Goal: Use online tool/utility: Utilize a website feature to perform a specific function

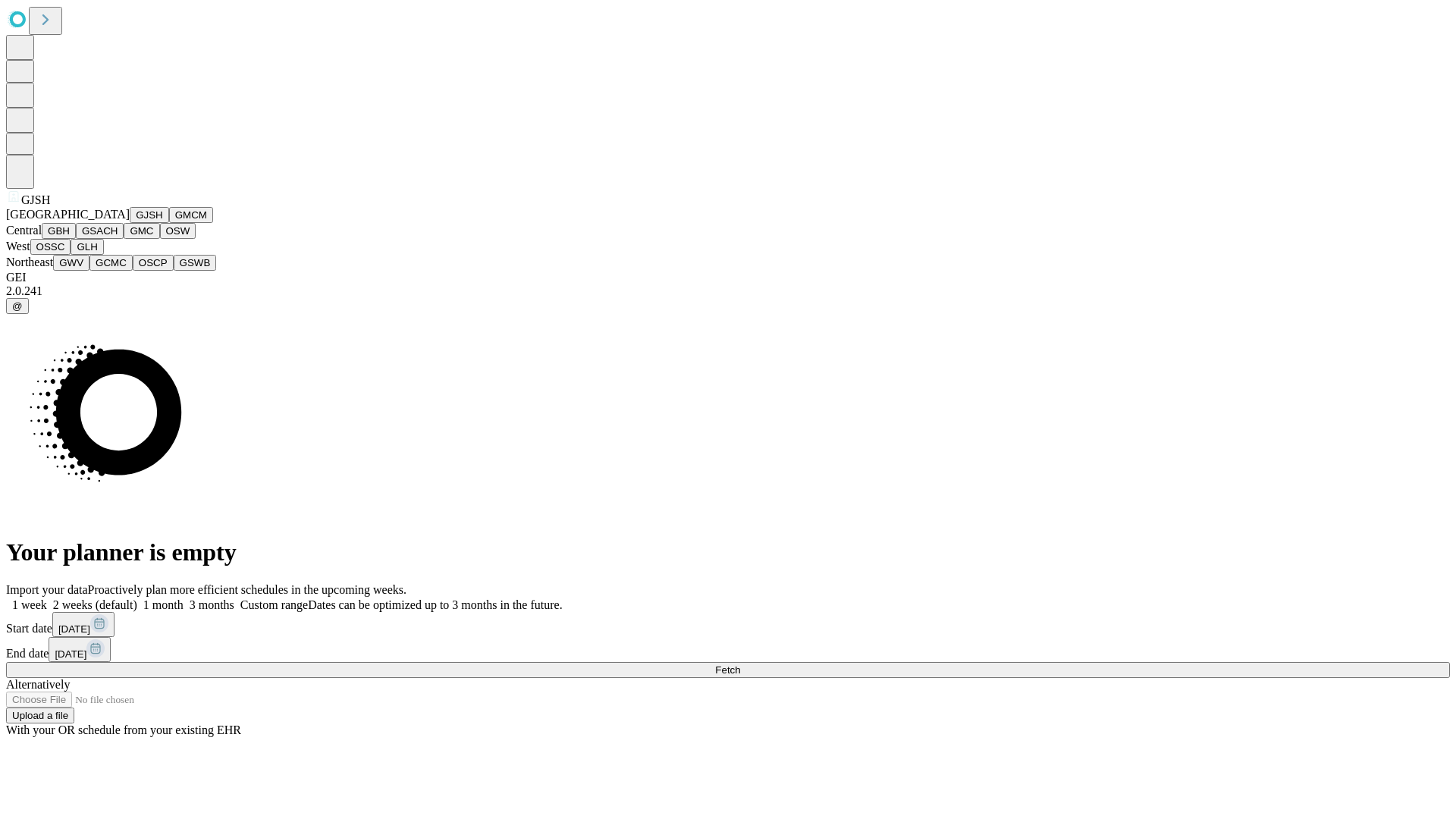
click at [130, 223] on button "GJSH" at bounding box center [149, 215] width 39 height 16
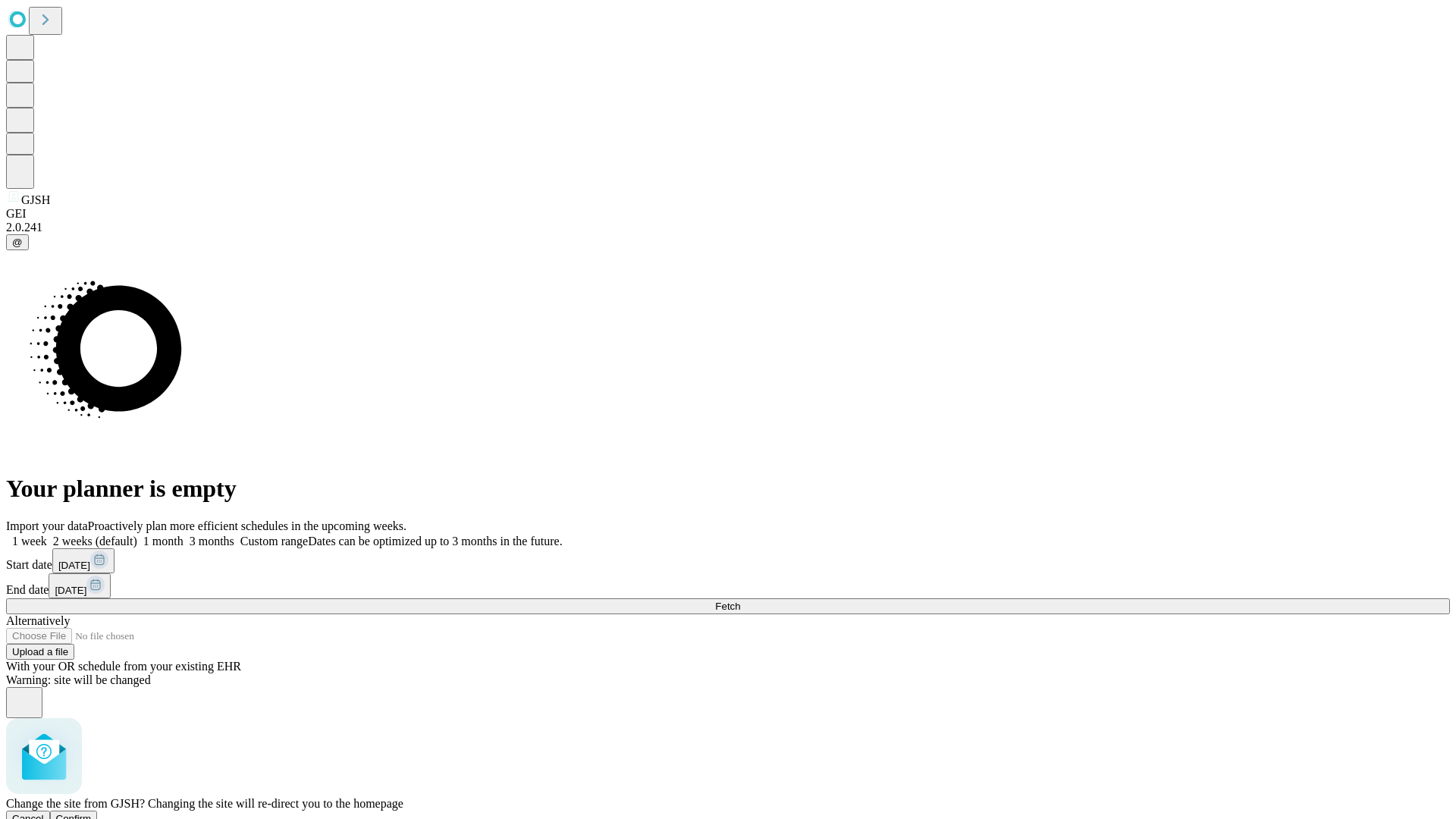
click at [92, 813] on span "Confirm" at bounding box center [73, 818] width 36 height 11
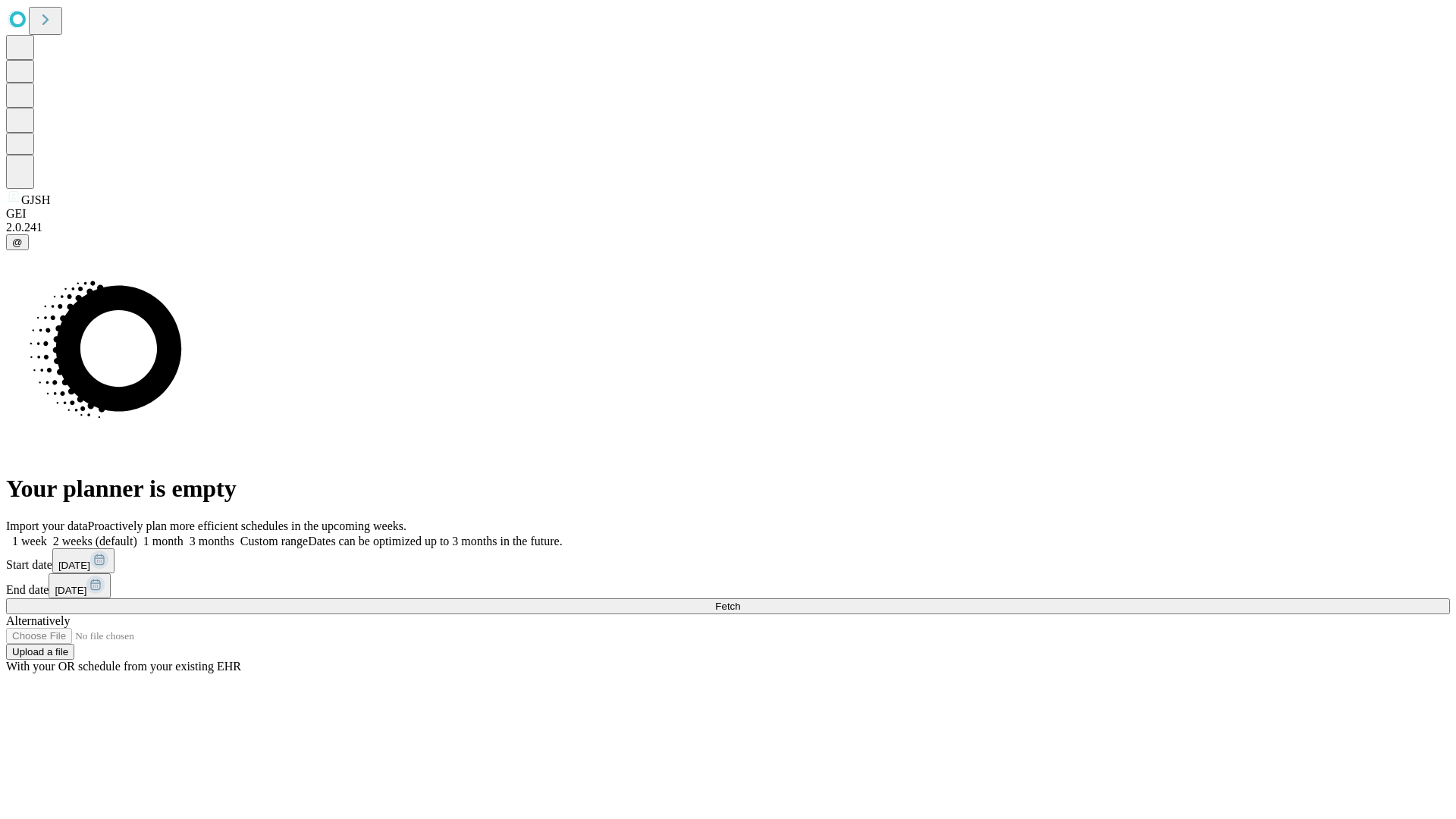
click at [183, 534] on label "1 month" at bounding box center [160, 541] width 46 height 13
click at [740, 600] on span "Fetch" at bounding box center [727, 606] width 25 height 11
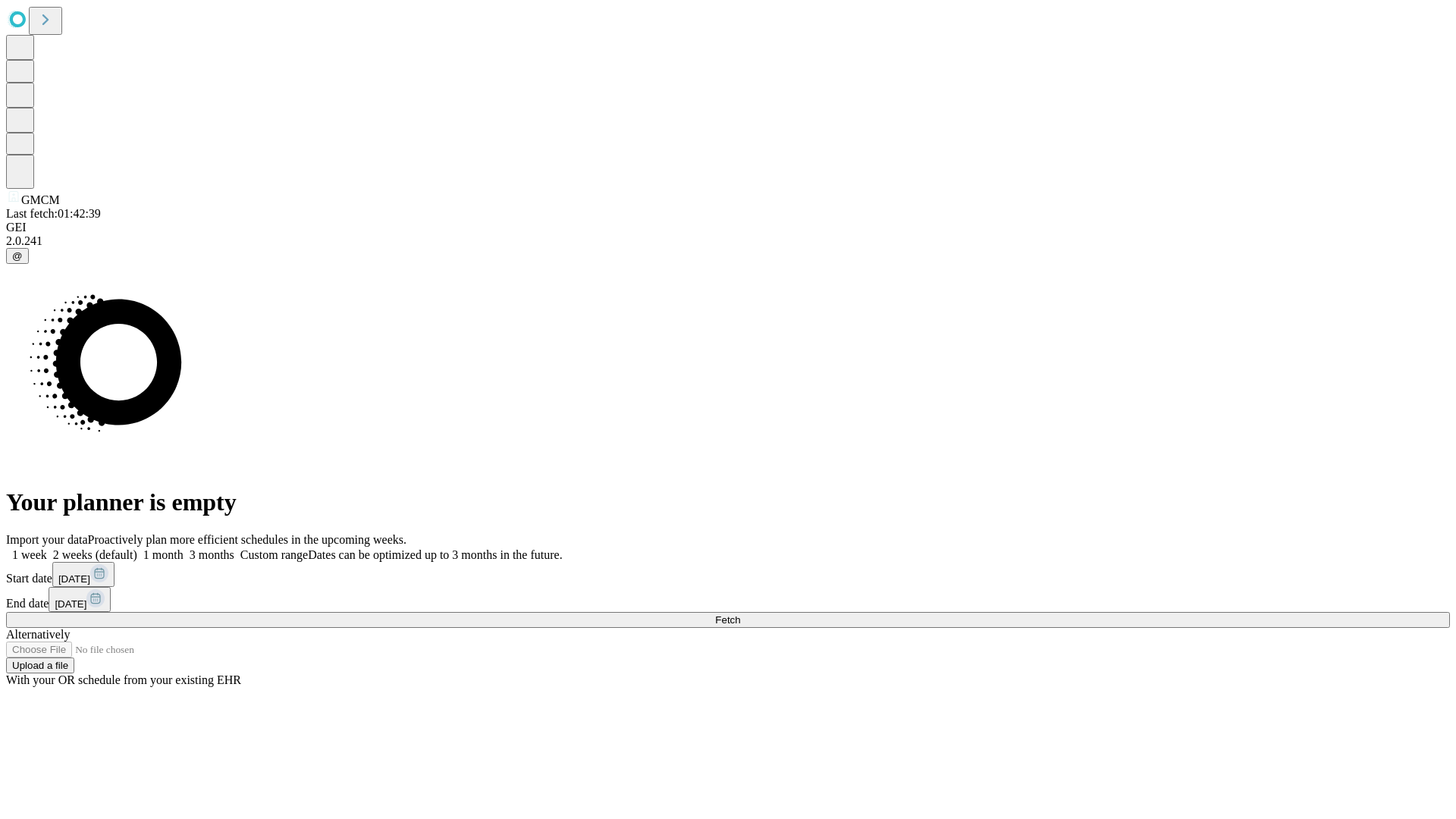
click at [183, 548] on label "1 month" at bounding box center [160, 554] width 46 height 13
click at [740, 614] on span "Fetch" at bounding box center [727, 620] width 25 height 11
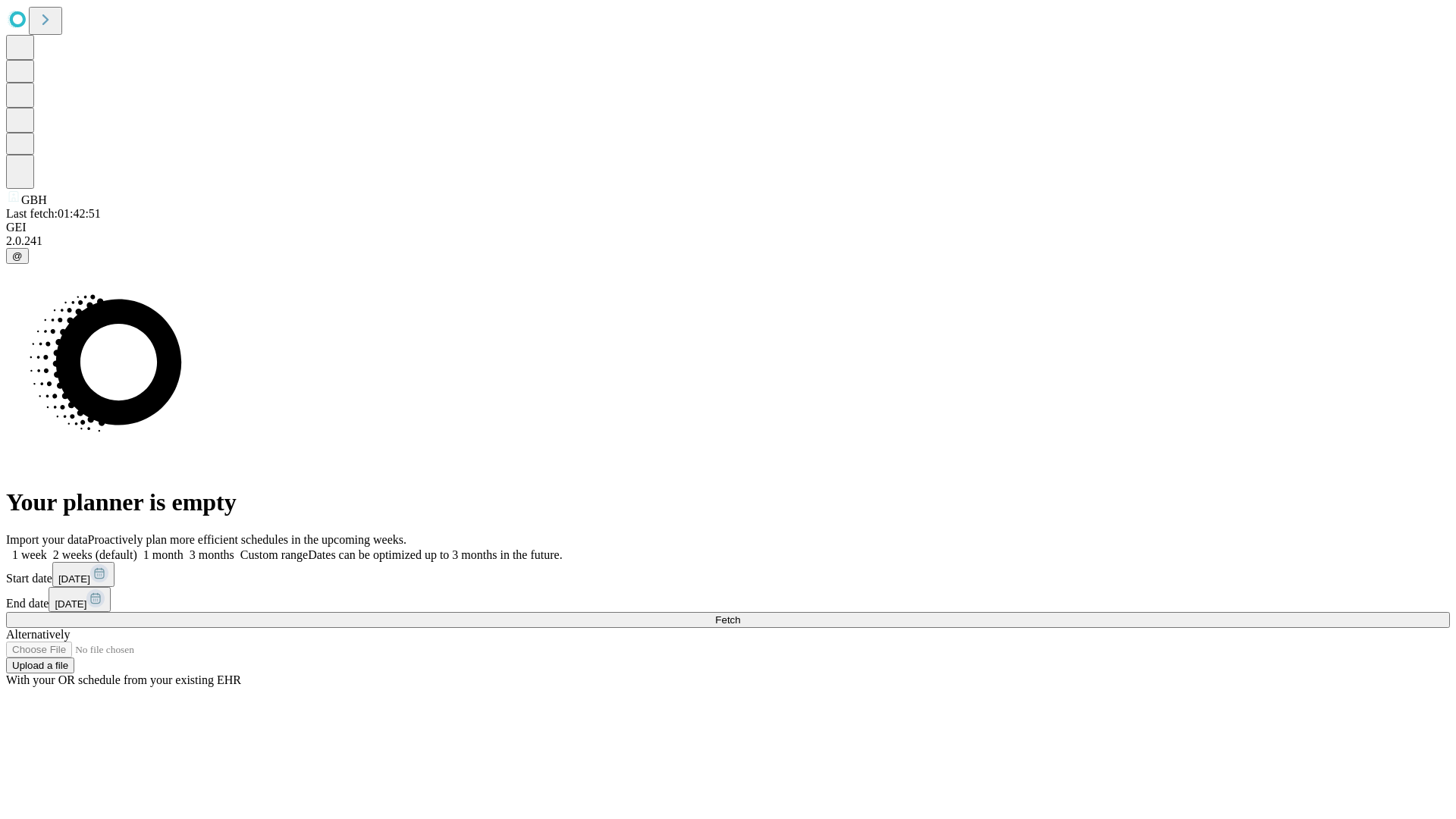
click at [183, 548] on label "1 month" at bounding box center [160, 554] width 46 height 13
click at [740, 614] on span "Fetch" at bounding box center [727, 620] width 25 height 11
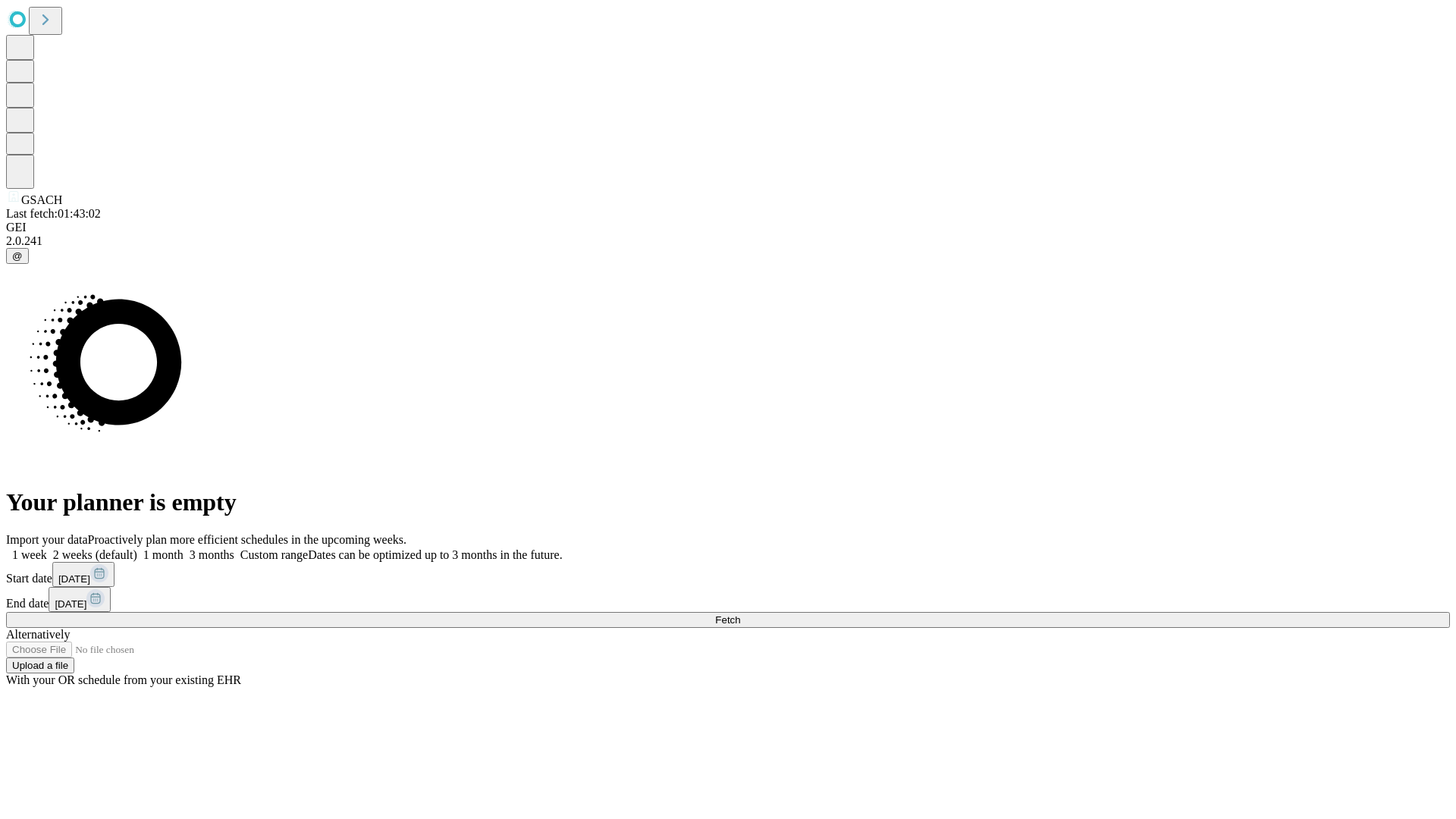
click at [183, 548] on label "1 month" at bounding box center [160, 554] width 46 height 13
click at [740, 614] on span "Fetch" at bounding box center [727, 620] width 25 height 11
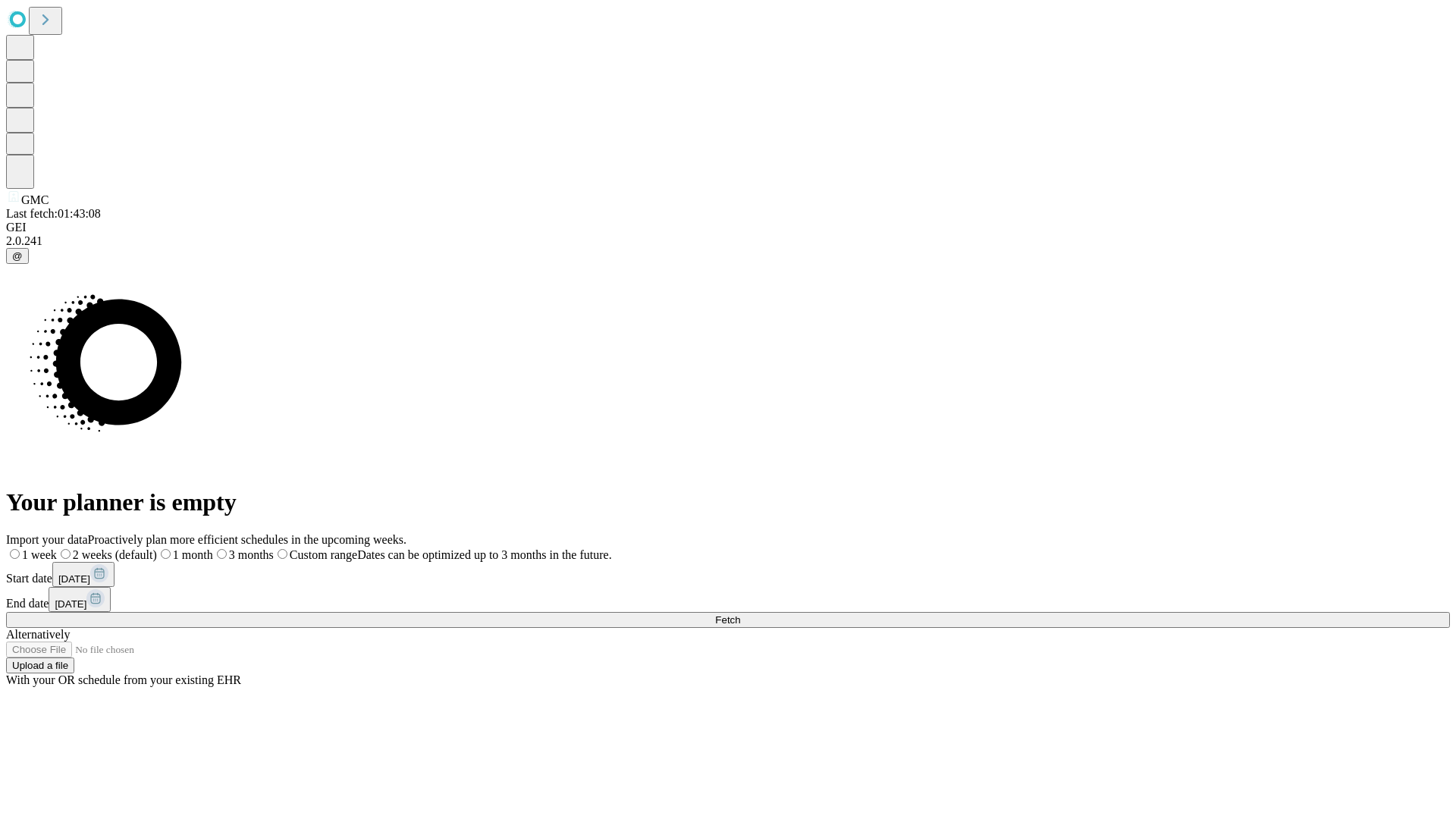
click at [213, 548] on label "1 month" at bounding box center [185, 554] width 56 height 13
click at [740, 614] on span "Fetch" at bounding box center [727, 620] width 25 height 11
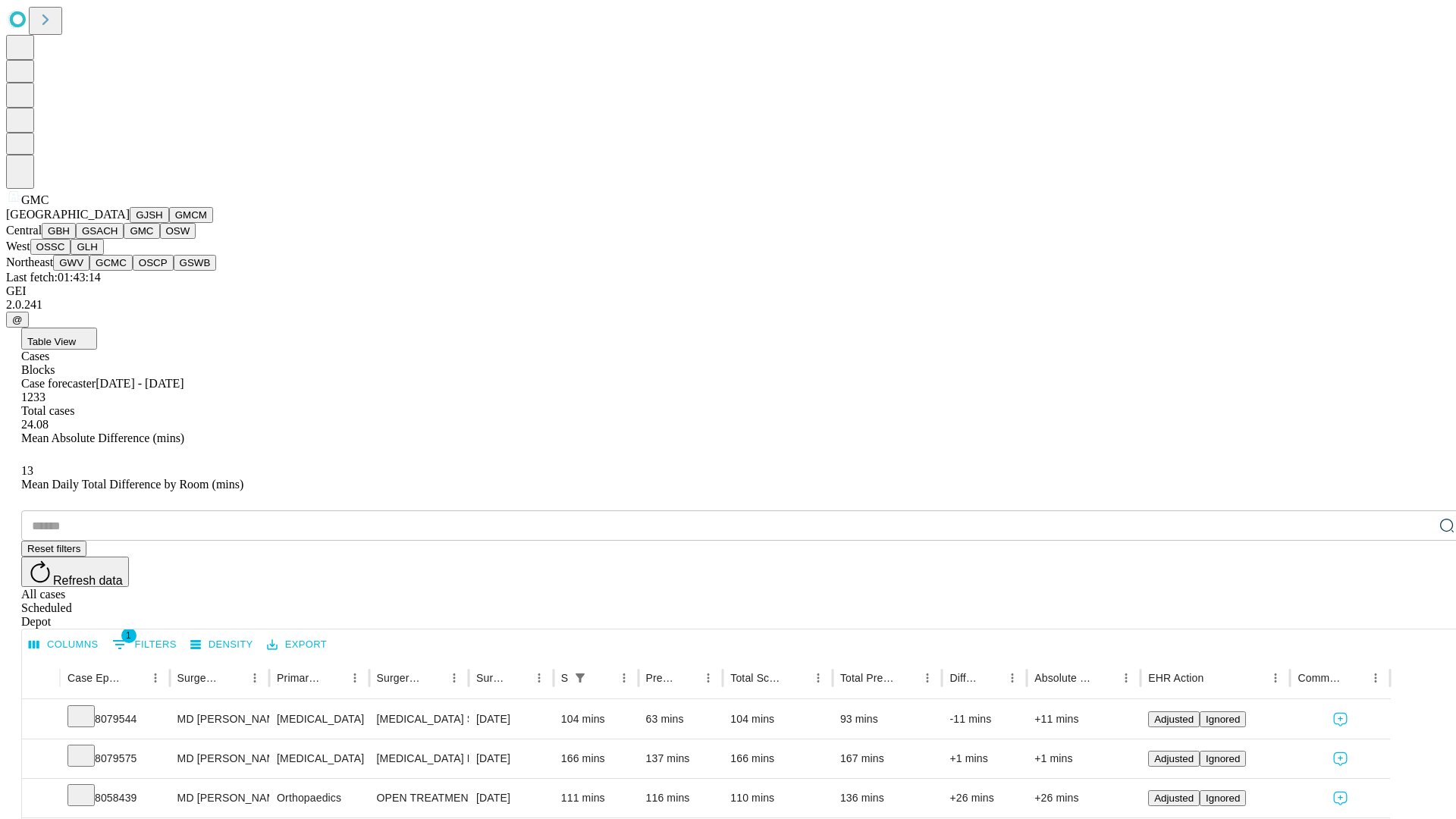
click at [160, 239] on button "OSW" at bounding box center [179, 231] width 37 height 16
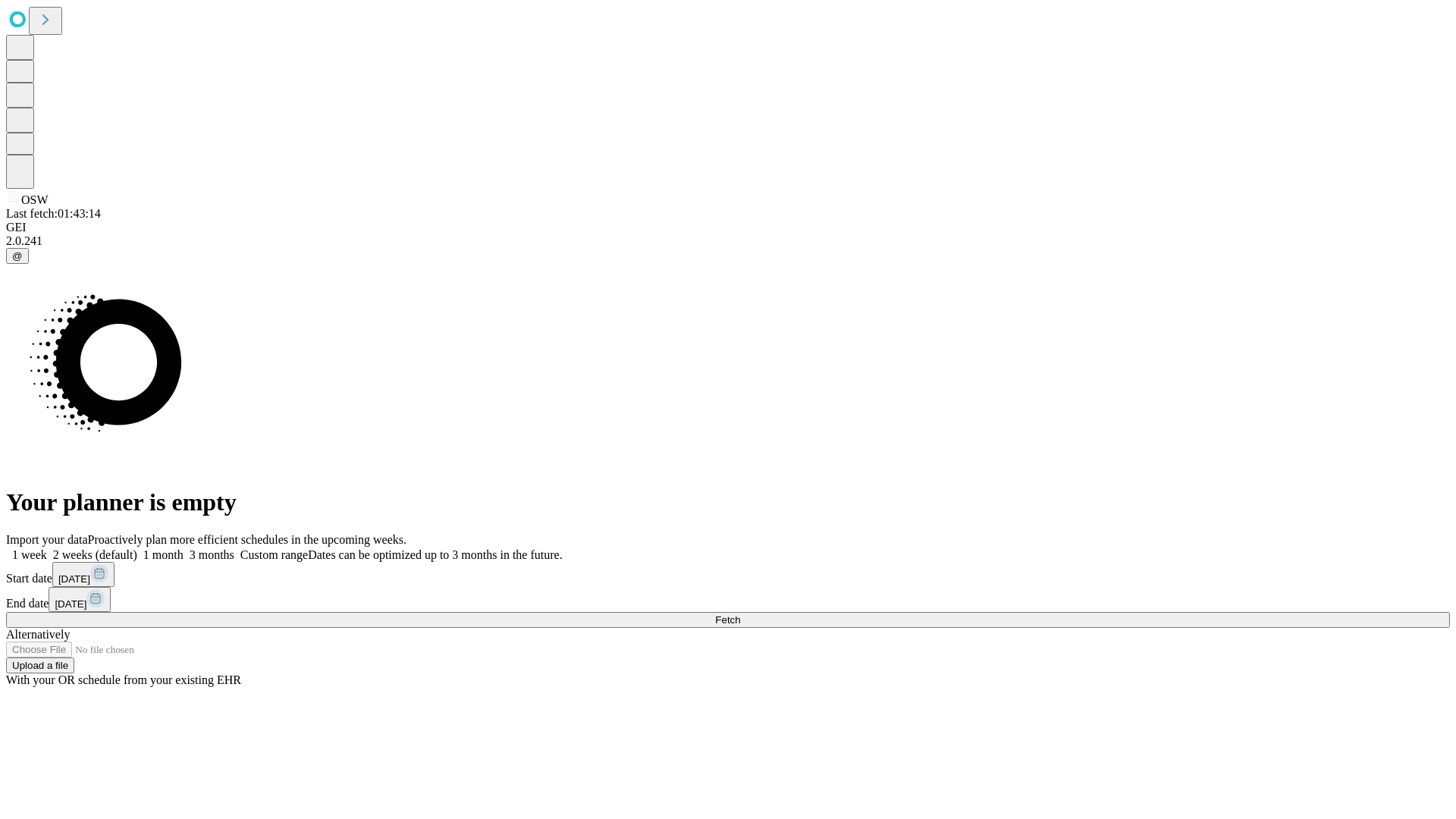
click at [183, 548] on label "1 month" at bounding box center [160, 554] width 46 height 13
click at [740, 614] on span "Fetch" at bounding box center [727, 620] width 25 height 11
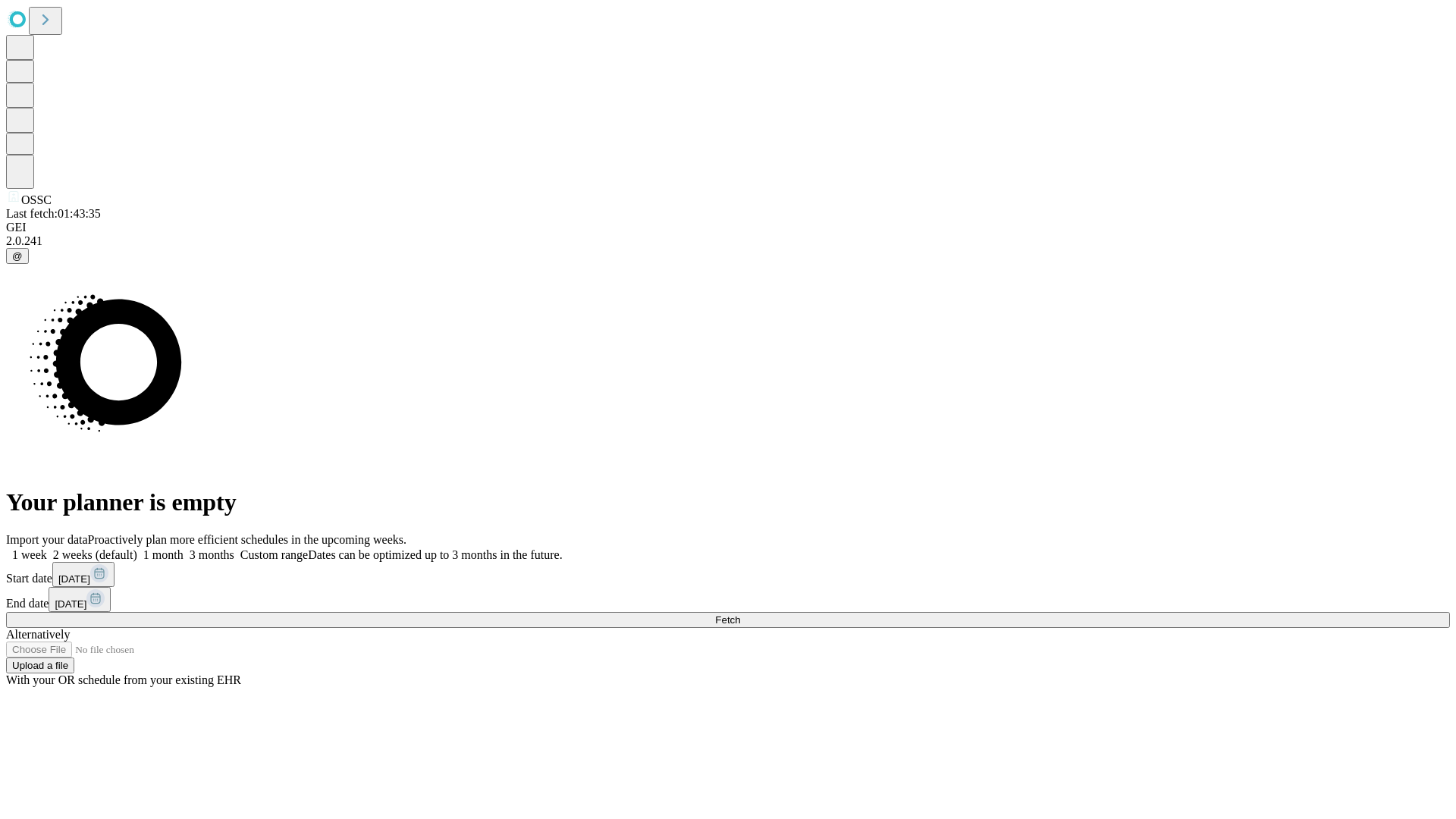
click at [183, 548] on label "1 month" at bounding box center [160, 554] width 46 height 13
click at [740, 614] on span "Fetch" at bounding box center [727, 620] width 25 height 11
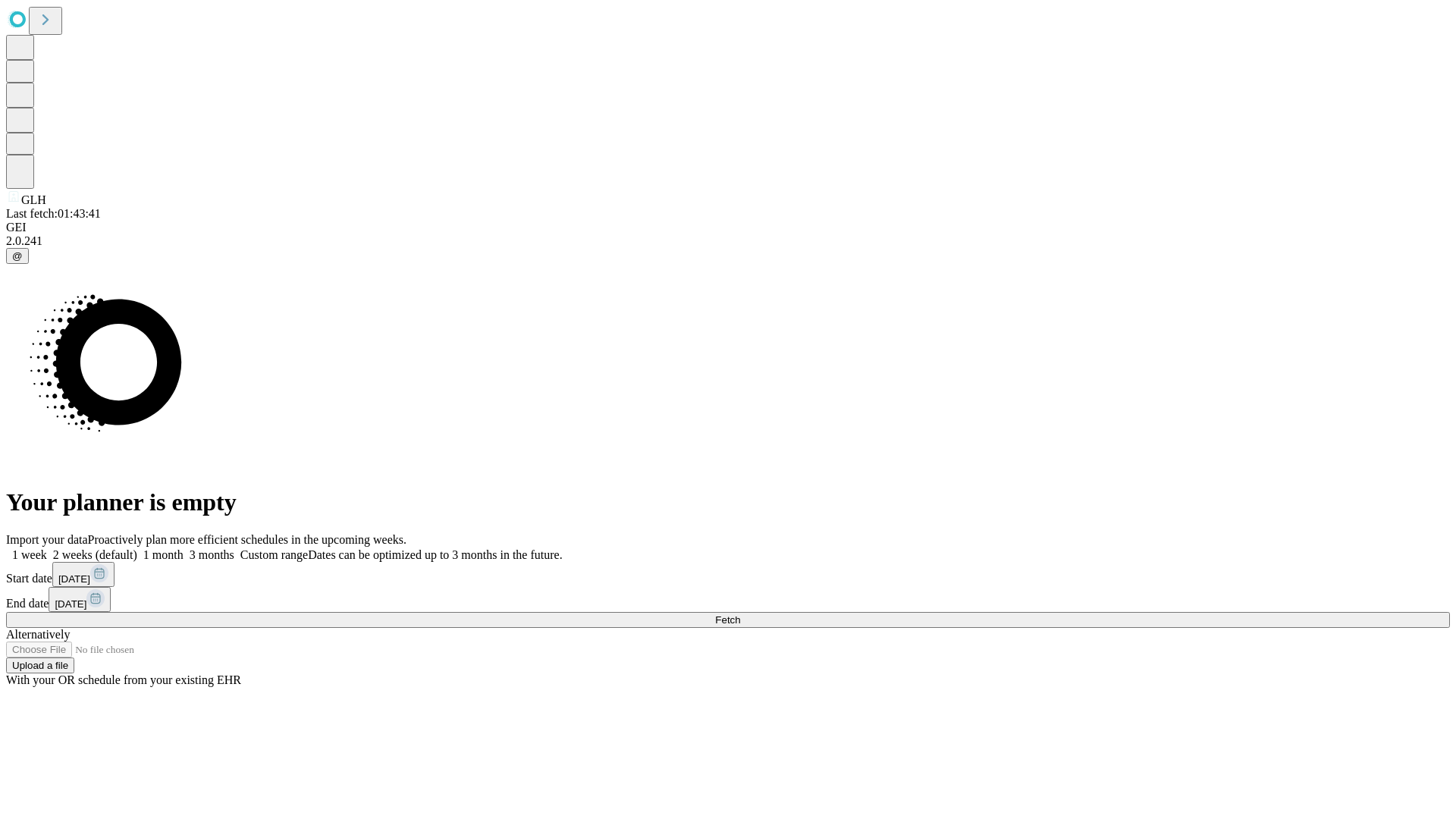
click at [183, 548] on label "1 month" at bounding box center [160, 554] width 46 height 13
click at [740, 614] on span "Fetch" at bounding box center [727, 620] width 25 height 11
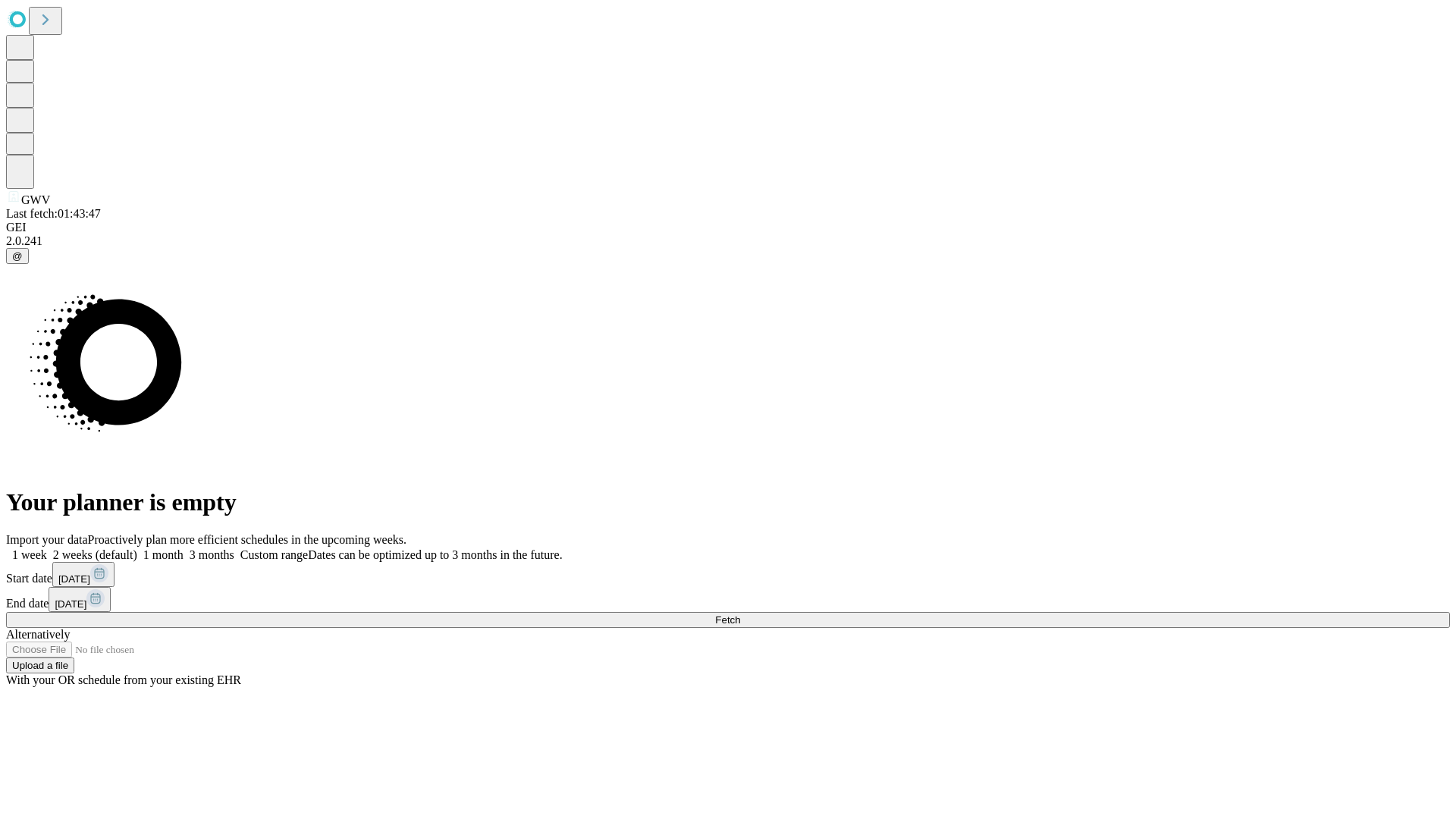
click at [740, 614] on span "Fetch" at bounding box center [727, 620] width 25 height 11
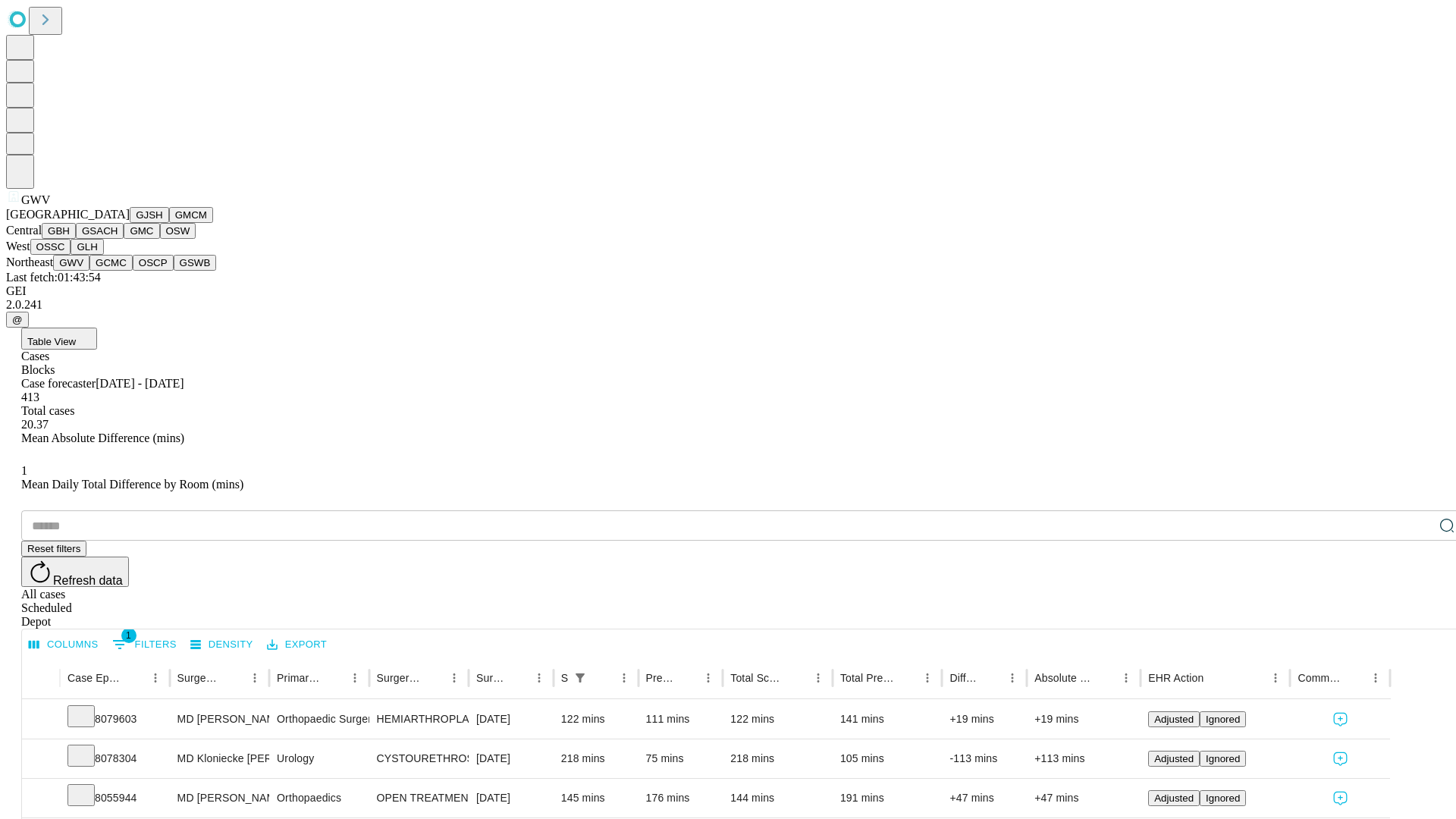
click at [117, 270] on button "GCMC" at bounding box center [111, 262] width 43 height 16
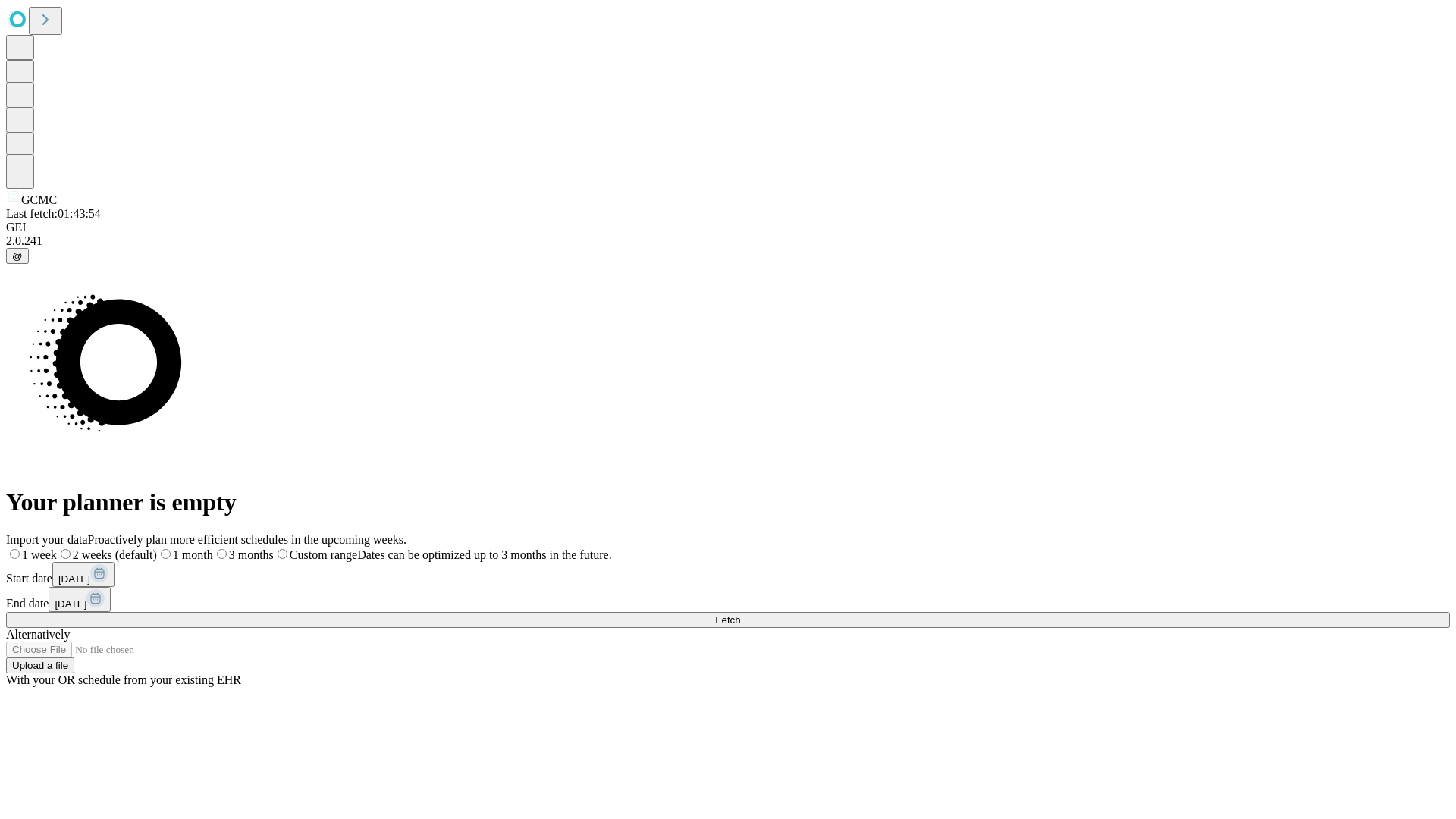
click at [213, 548] on label "1 month" at bounding box center [185, 554] width 56 height 13
click at [740, 614] on span "Fetch" at bounding box center [727, 620] width 25 height 11
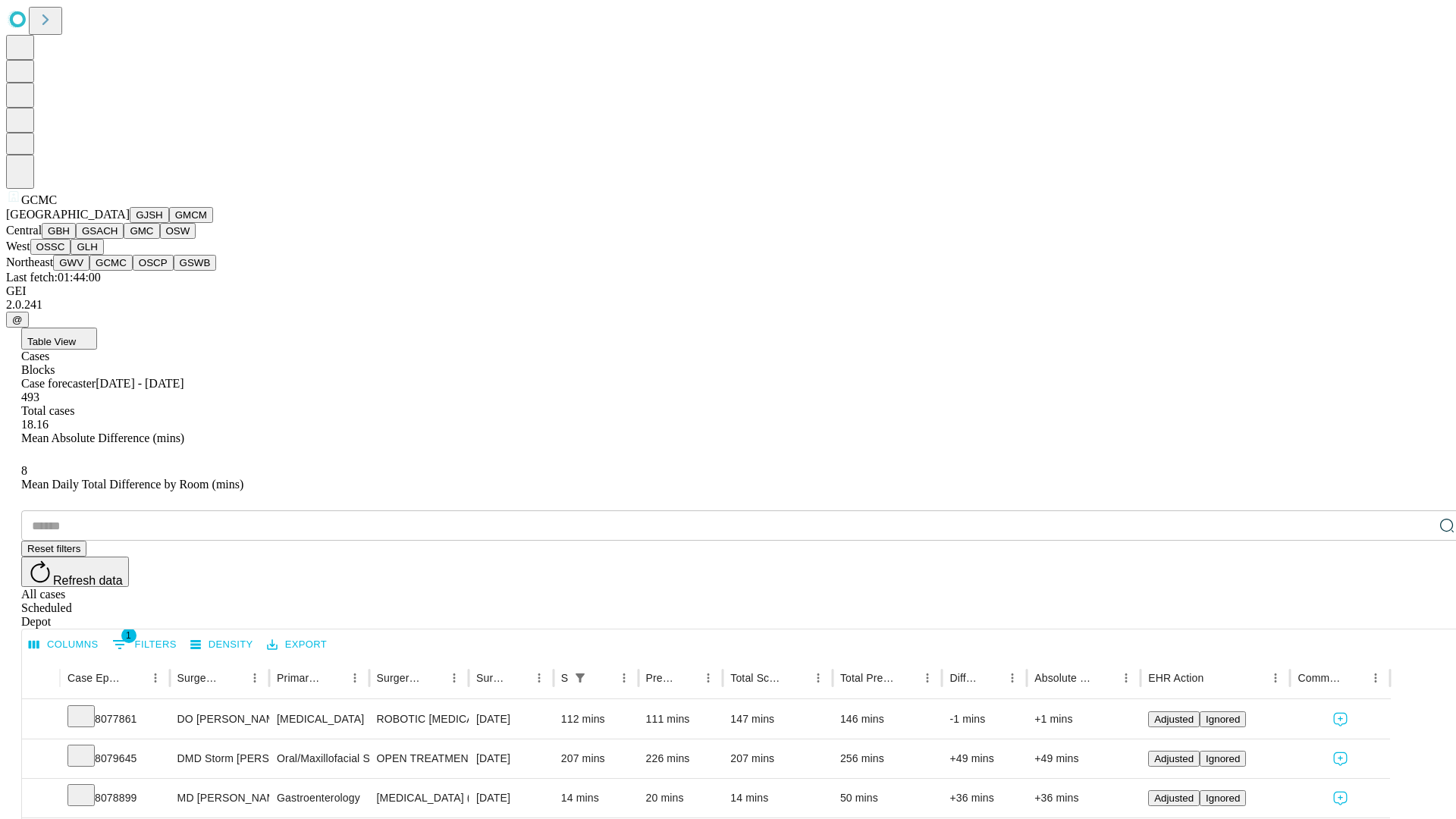
click at [132, 270] on button "OSCP" at bounding box center [152, 262] width 41 height 16
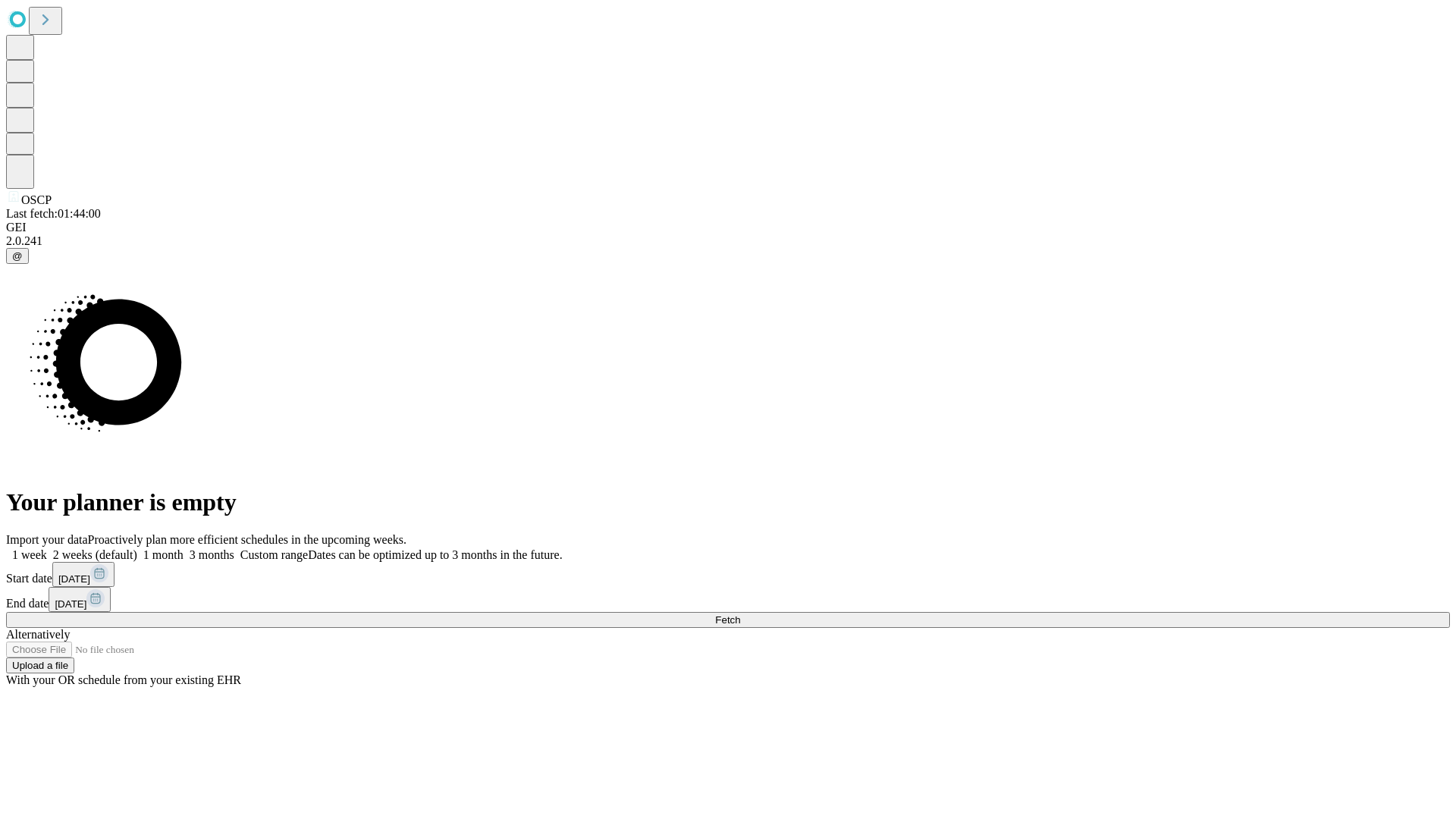
click at [183, 548] on label "1 month" at bounding box center [160, 554] width 46 height 13
click at [740, 614] on span "Fetch" at bounding box center [727, 620] width 25 height 11
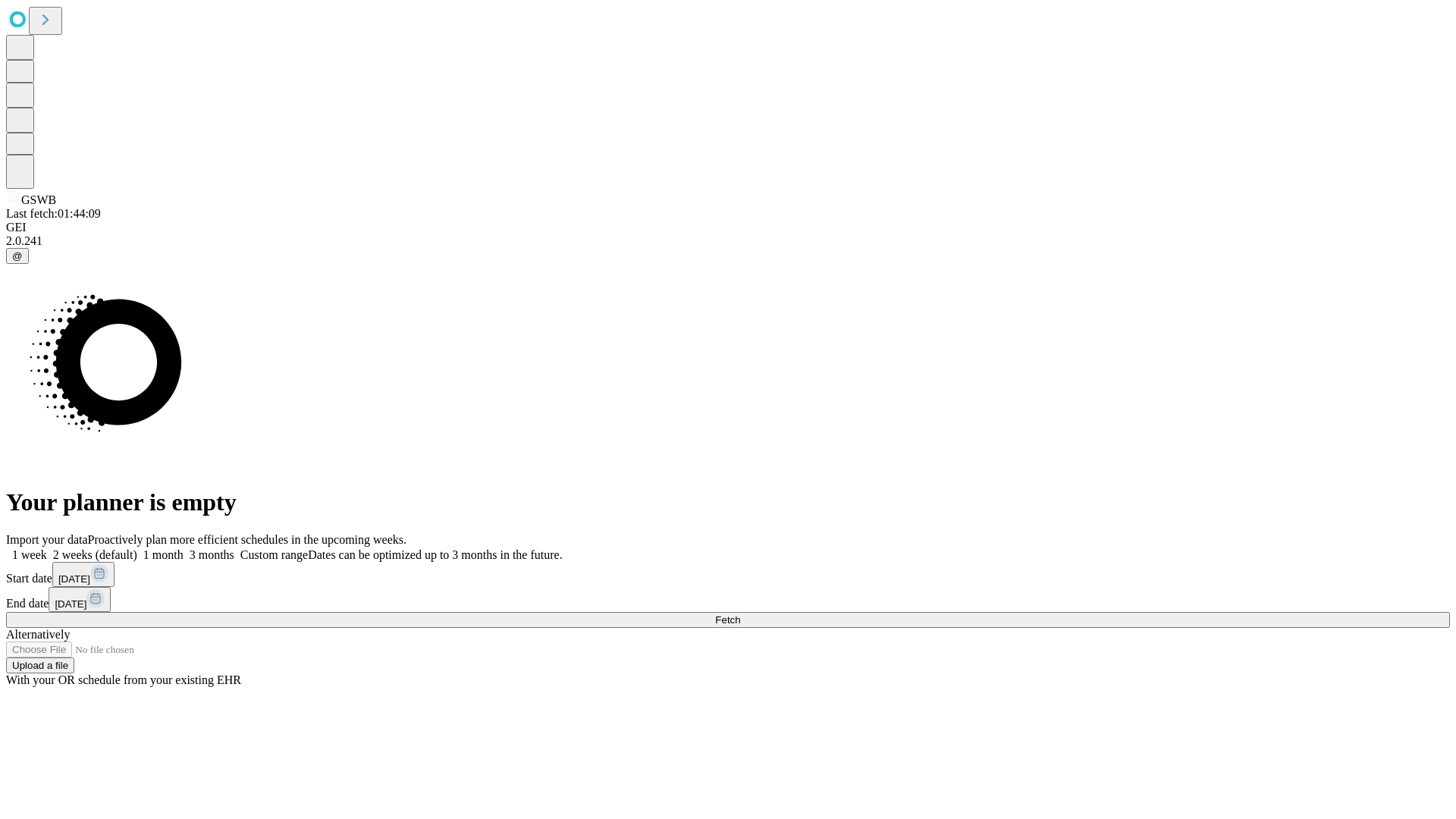
click at [740, 614] on span "Fetch" at bounding box center [727, 620] width 25 height 11
